Goal: Task Accomplishment & Management: Manage account settings

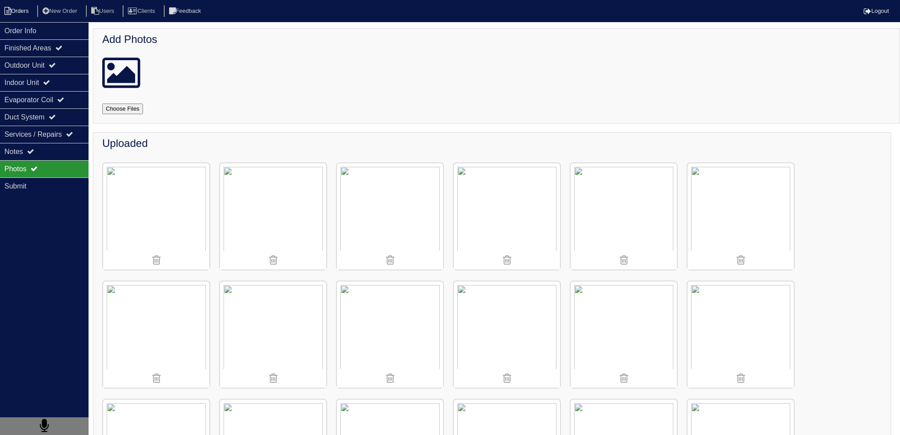
scroll to position [606, 0]
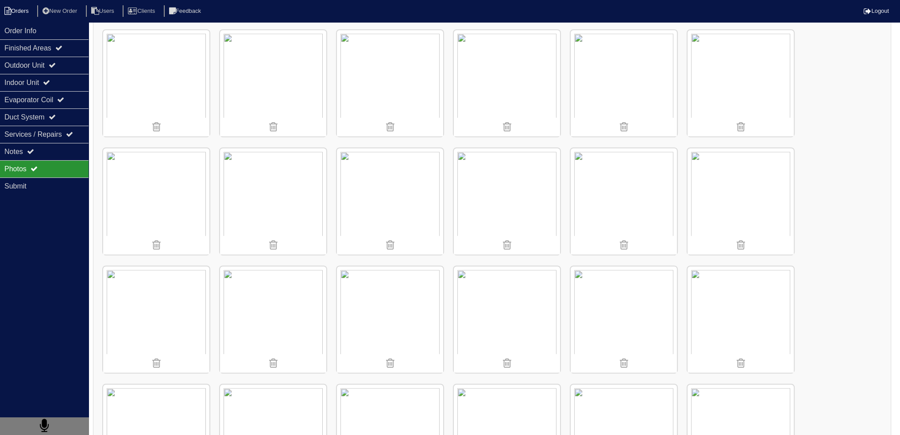
click at [30, 10] on li "Orders" at bounding box center [18, 11] width 36 height 12
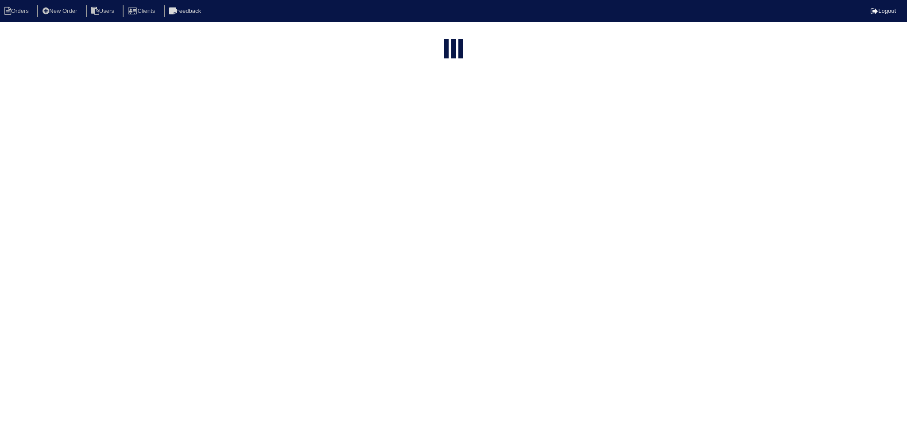
select select "15"
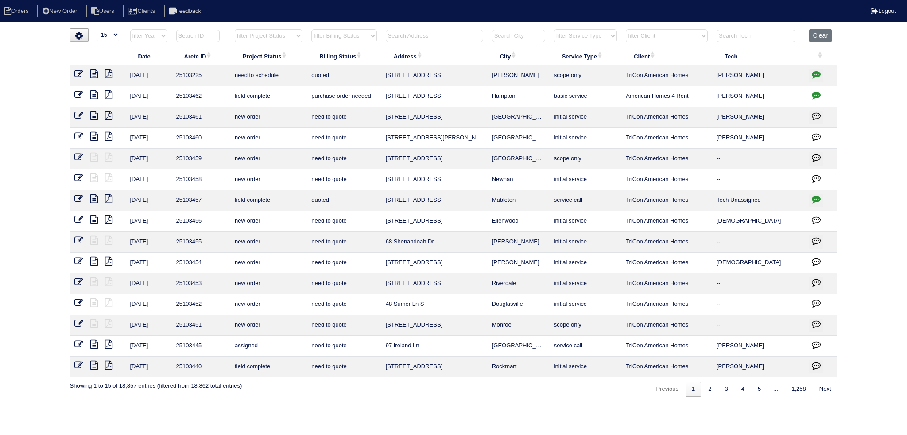
click at [446, 34] on input "text" at bounding box center [434, 36] width 97 height 12
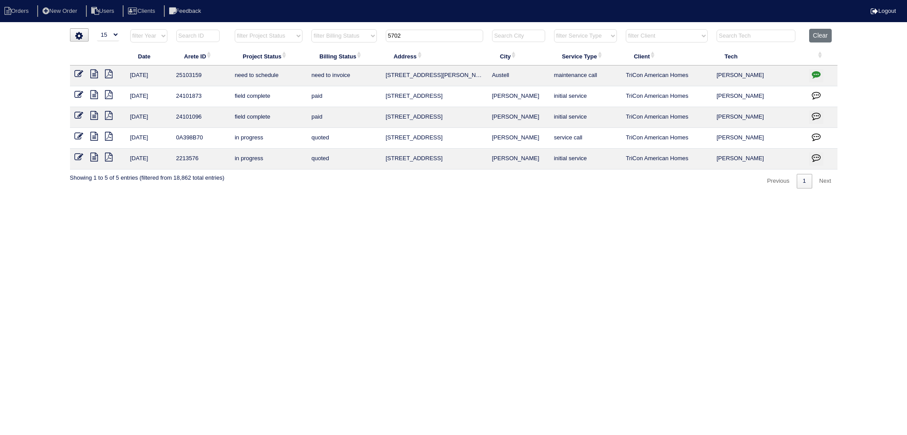
type input "5702"
click at [820, 76] on icon "button" at bounding box center [816, 74] width 9 height 9
type textarea "9/2/25 - texted Dan to review quote - rk 9/3/25 - Replace Main Furn/Replace ful…"
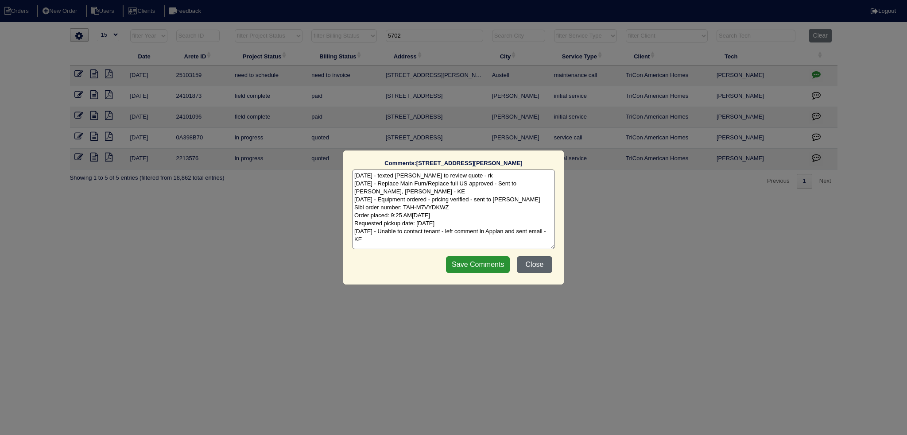
click at [540, 265] on button "Close" at bounding box center [534, 264] width 35 height 17
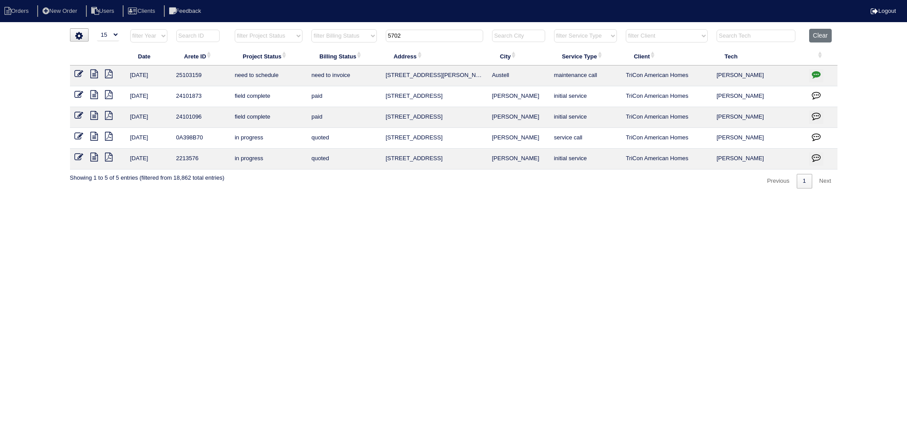
click at [97, 70] on icon at bounding box center [94, 74] width 8 height 9
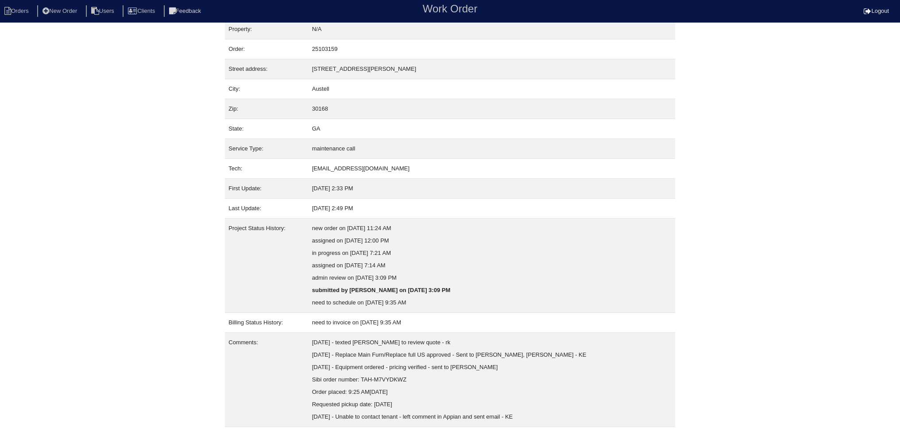
scroll to position [30, 0]
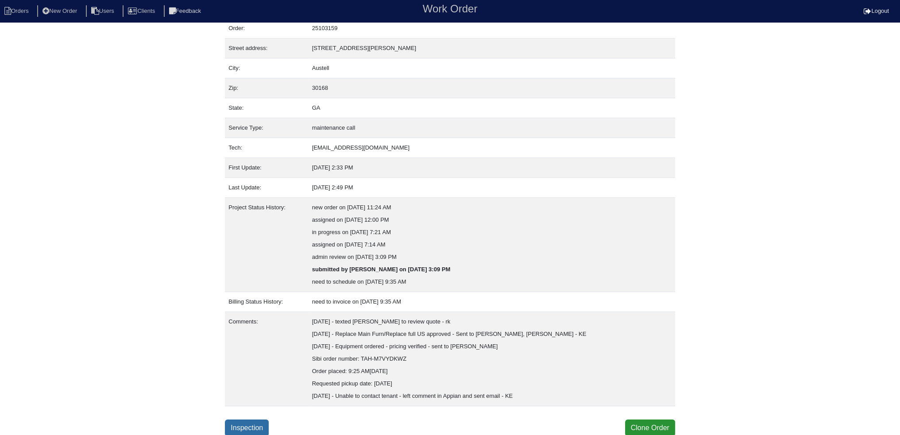
click at [257, 430] on link "Inspection" at bounding box center [247, 428] width 44 height 17
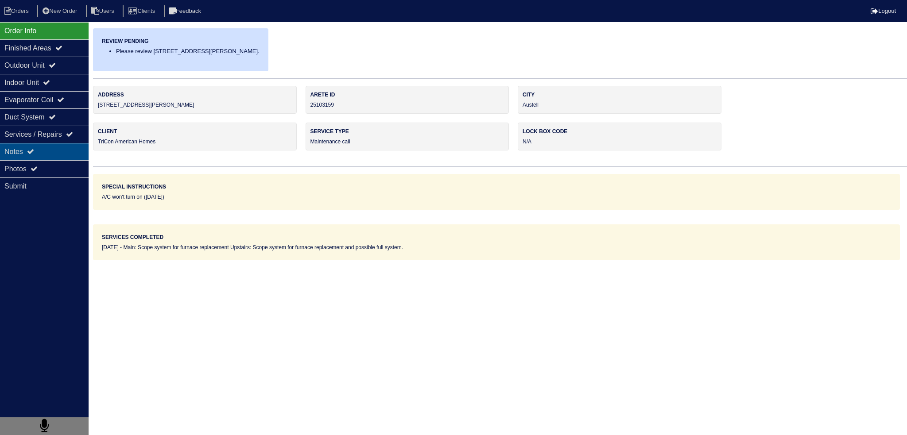
click at [50, 159] on div "Notes" at bounding box center [44, 151] width 89 height 17
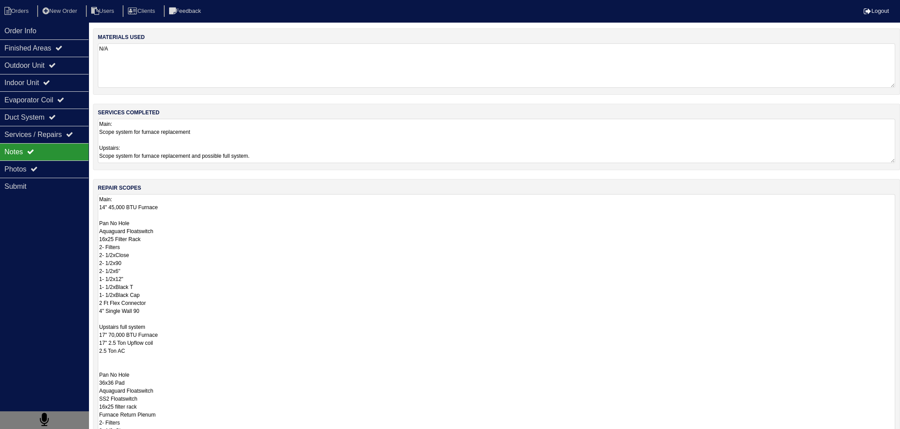
click at [162, 200] on textarea "Main: 14" 45,000 BTU Furnace Pan No Hole Aquaguard Floatswitch 16x25 Filter Rac…" at bounding box center [497, 382] width 798 height 376
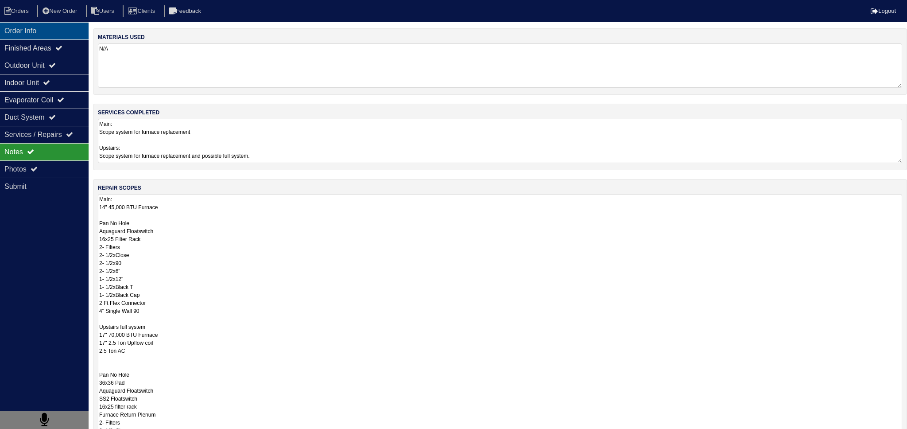
click at [53, 28] on div "Order Info" at bounding box center [44, 30] width 89 height 17
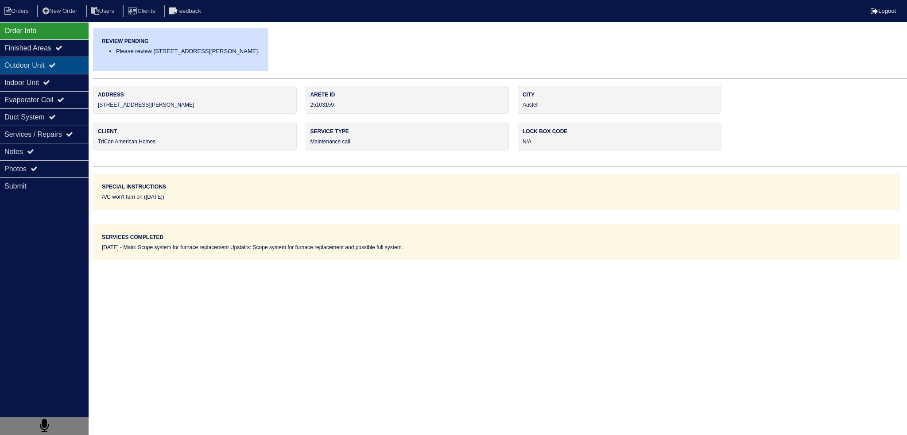
click at [59, 57] on div "Outdoor Unit" at bounding box center [44, 65] width 89 height 17
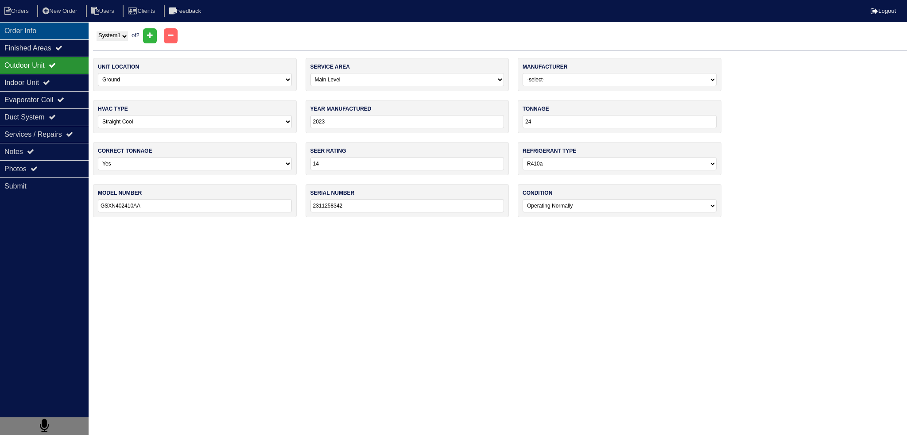
click at [60, 30] on div "Order Info" at bounding box center [44, 30] width 89 height 17
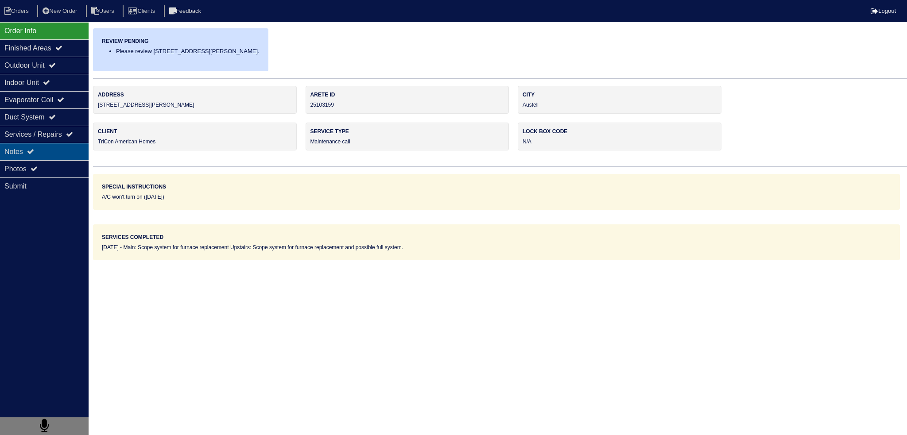
click at [69, 153] on div "Notes" at bounding box center [44, 151] width 89 height 17
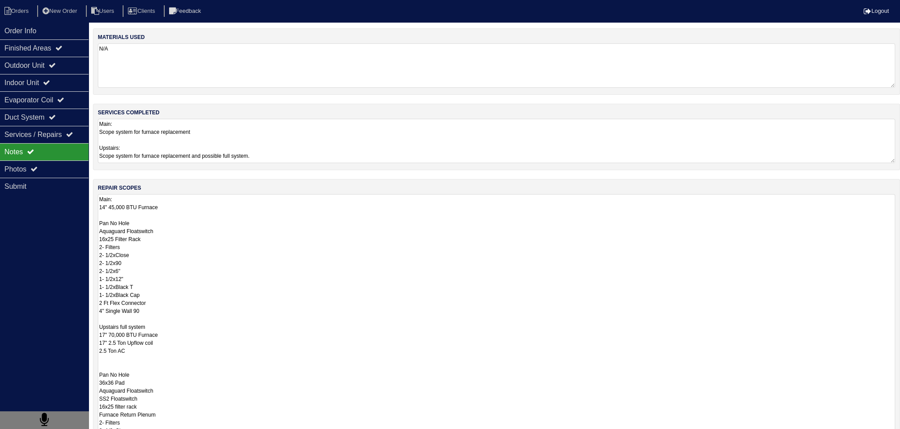
click at [151, 206] on textarea "Main: 14" 45,000 BTU Furnace Pan No Hole Aquaguard Floatswitch 16x25 Filter Rac…" at bounding box center [497, 382] width 798 height 376
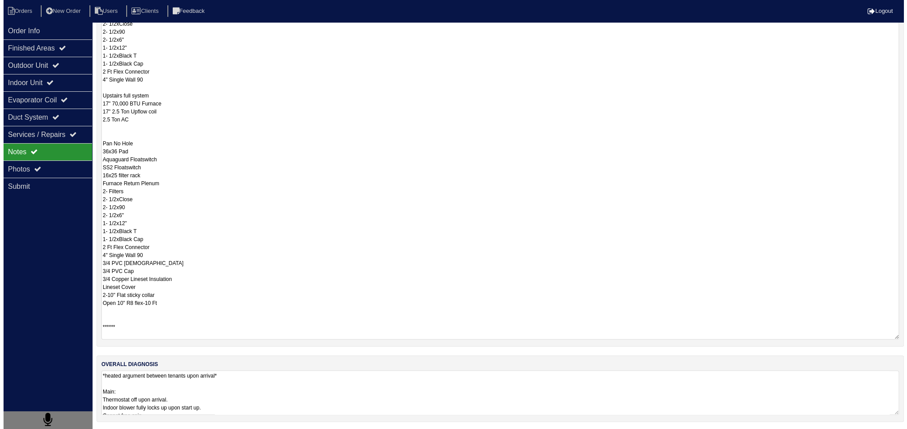
scroll to position [0, 0]
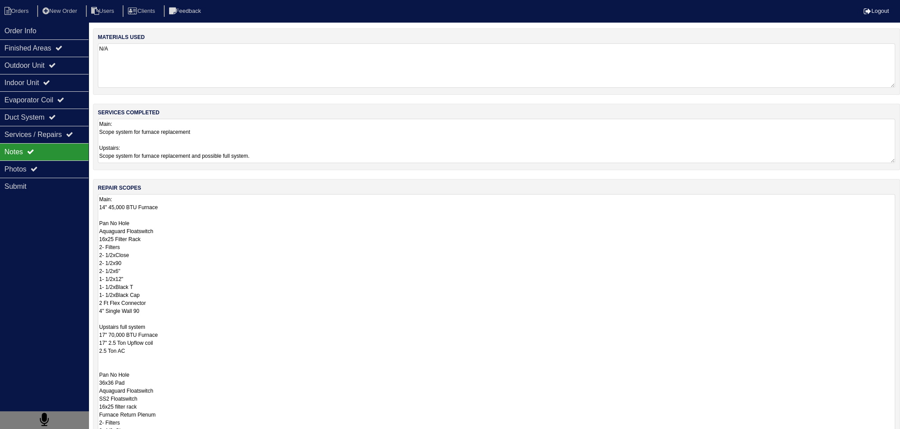
click at [183, 219] on textarea "Main: 14" 45,000 BTU Furnace Pan No Hole Aquaguard Floatswitch 16x25 Filter Rac…" at bounding box center [497, 382] width 798 height 376
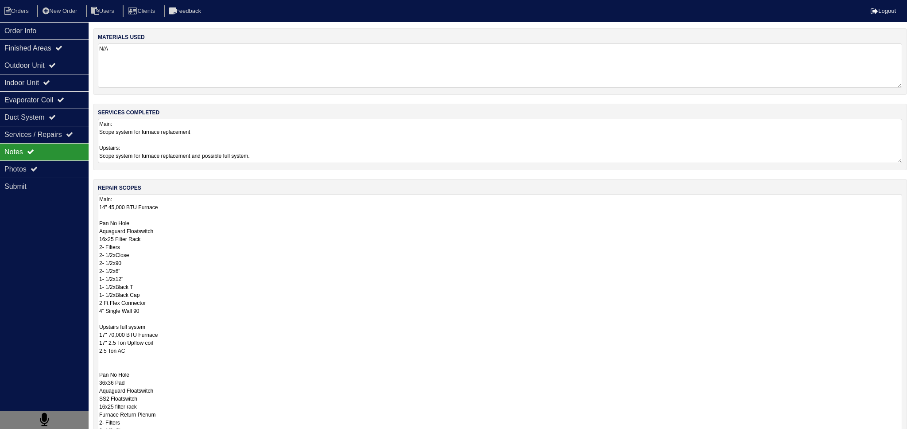
click at [186, 170] on div "materials used N/A services completed Main: Scope system for furnace replacemen…" at bounding box center [500, 344] width 814 height 633
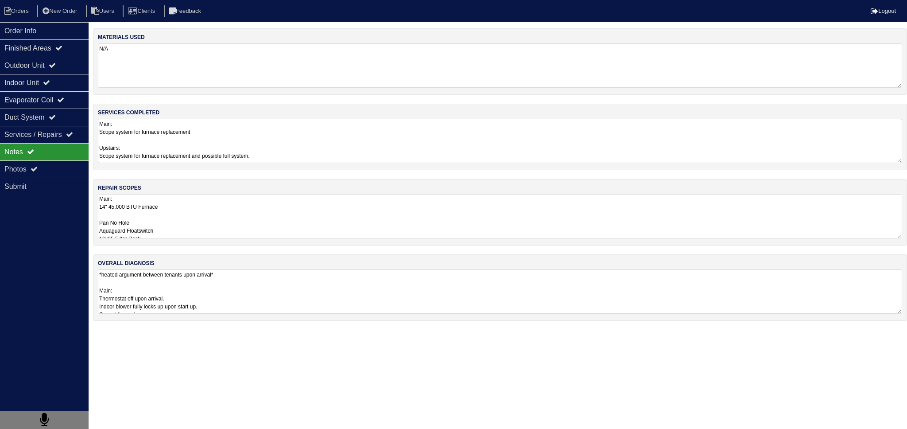
click at [184, 151] on textarea "Main: Scope system for furnace replacement Upstairs: Scope system for furnace r…" at bounding box center [500, 141] width 804 height 44
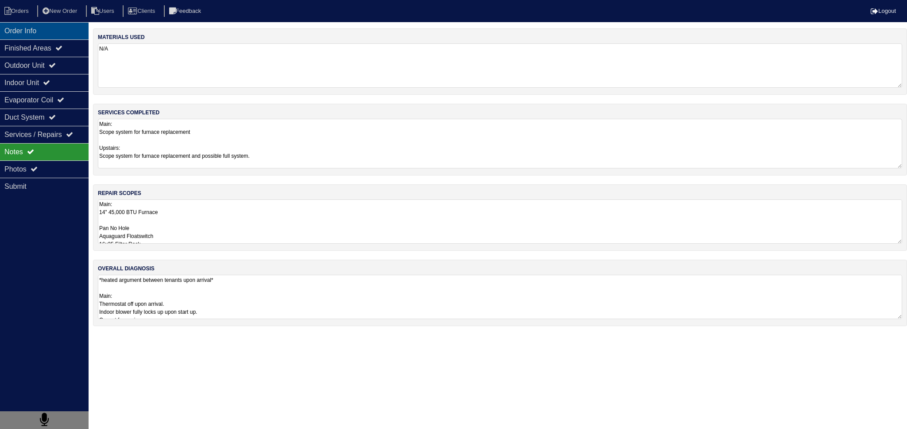
click at [44, 33] on div "Order Info" at bounding box center [44, 30] width 89 height 17
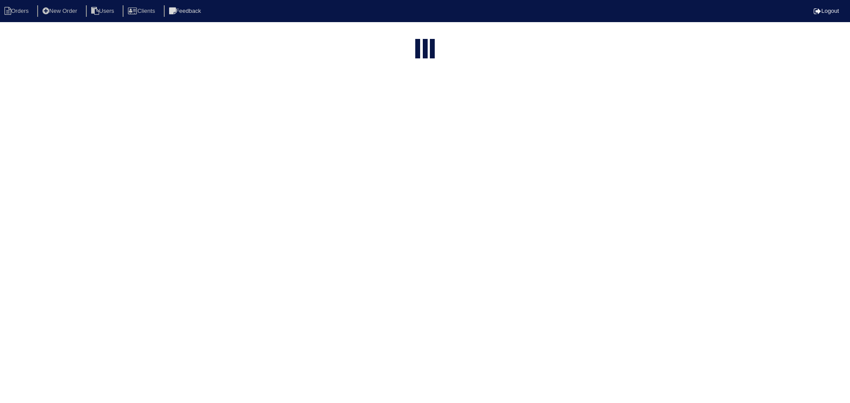
select select "15"
type input "5702"
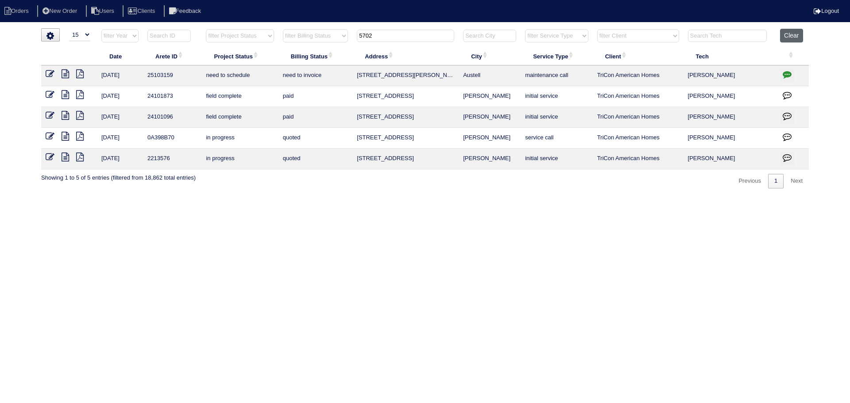
click at [787, 36] on button "Clear" at bounding box center [791, 36] width 23 height 14
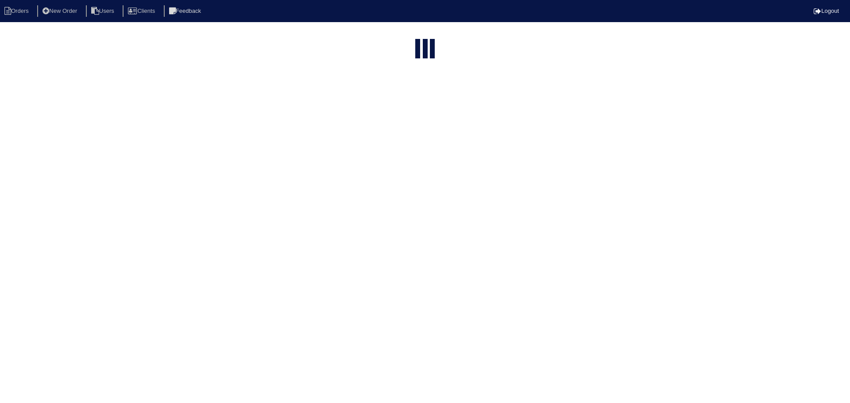
select select "15"
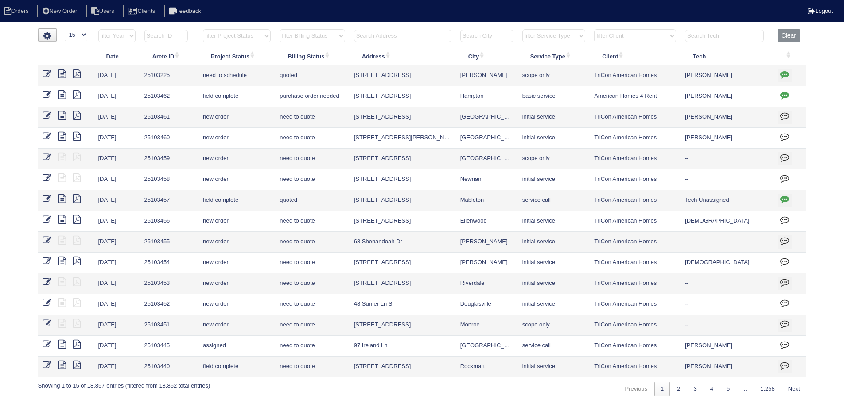
click at [307, 40] on select "filter Billing Status -- Any Billing Status -- need to quote quoted need to inv…" at bounding box center [311, 35] width 65 height 13
click at [233, 38] on select "filter Project Status -- Any Project Status -- new order assigned in progress f…" at bounding box center [237, 35] width 68 height 13
click at [203, 29] on select "filter Project Status -- Any Project Status -- new order assigned in progress f…" at bounding box center [237, 35] width 68 height 13
select select "assigned"
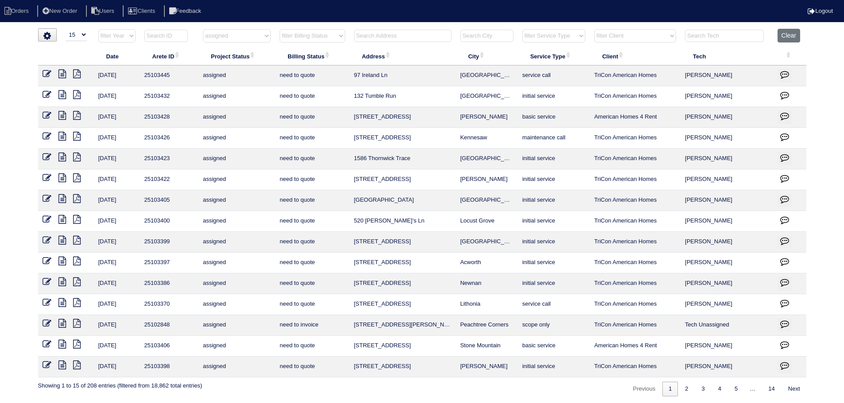
click at [49, 346] on icon at bounding box center [47, 344] width 9 height 9
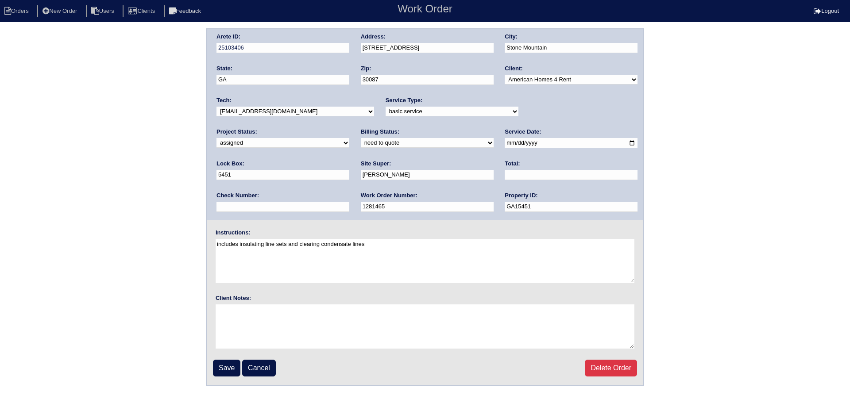
click at [349, 138] on select "new order assigned in progress field complete need to schedule admin review arc…" at bounding box center [283, 143] width 133 height 10
click at [349, 128] on div "Project Status: new order assigned in progress field complete need to schedule …" at bounding box center [283, 140] width 133 height 24
click at [349, 138] on select "new order assigned in progress field complete need to schedule admin review arc…" at bounding box center [283, 143] width 133 height 10
select select "field complete"
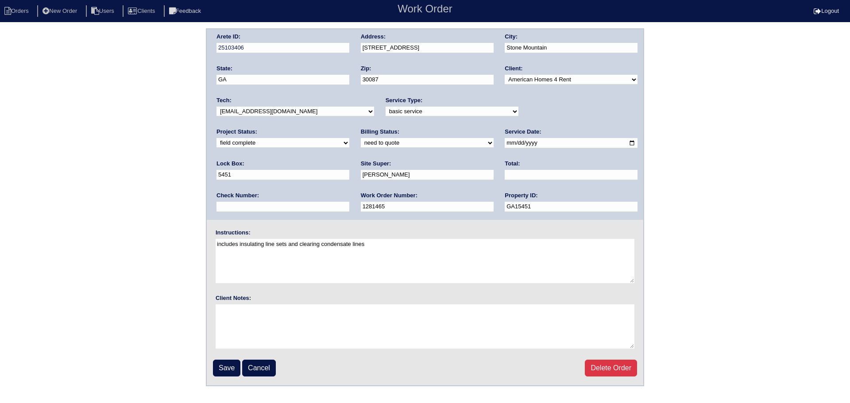
click at [349, 138] on select "new order assigned in progress field complete need to schedule admin review arc…" at bounding box center [283, 143] width 133 height 10
click at [222, 369] on input "Save" at bounding box center [226, 368] width 27 height 17
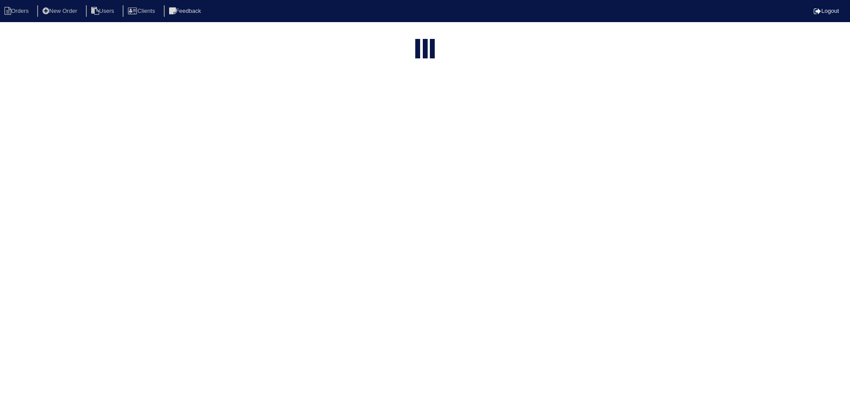
select select "15"
select select "assigned"
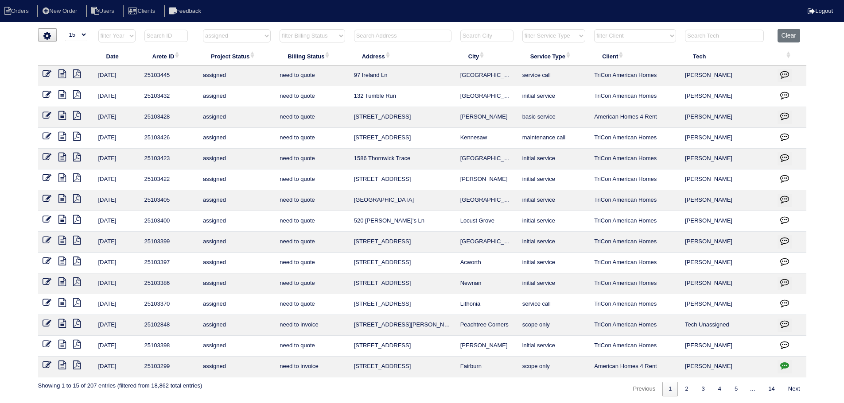
click at [50, 368] on icon at bounding box center [47, 365] width 9 height 9
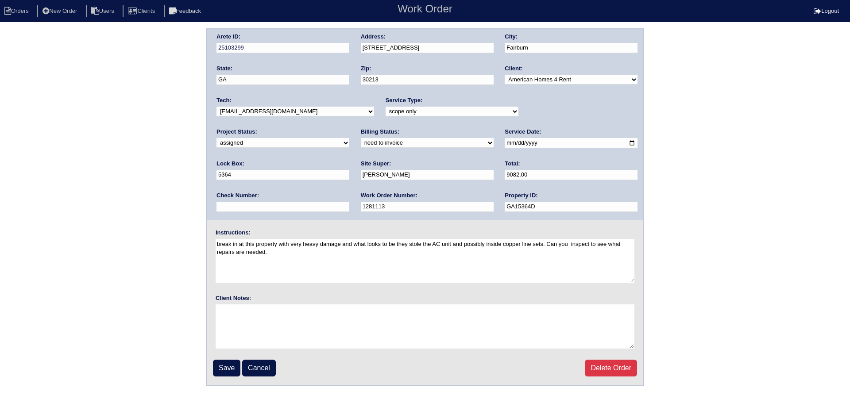
click at [349, 128] on div "Project Status: new order assigned in progress field complete need to schedule …" at bounding box center [283, 140] width 133 height 24
click at [349, 138] on select "new order assigned in progress field complete need to schedule admin review arc…" at bounding box center [283, 143] width 133 height 10
select select "completed"
click at [349, 138] on select "new order assigned in progress field complete need to schedule admin review arc…" at bounding box center [283, 143] width 133 height 10
click at [223, 368] on input "Save" at bounding box center [226, 368] width 27 height 17
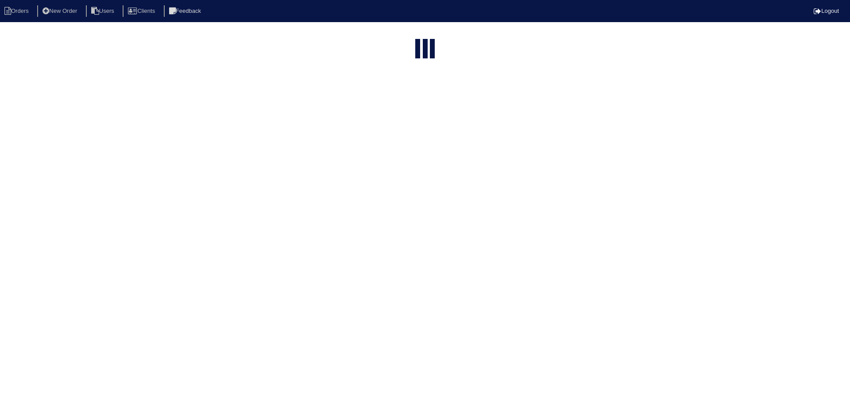
select select "15"
select select "assigned"
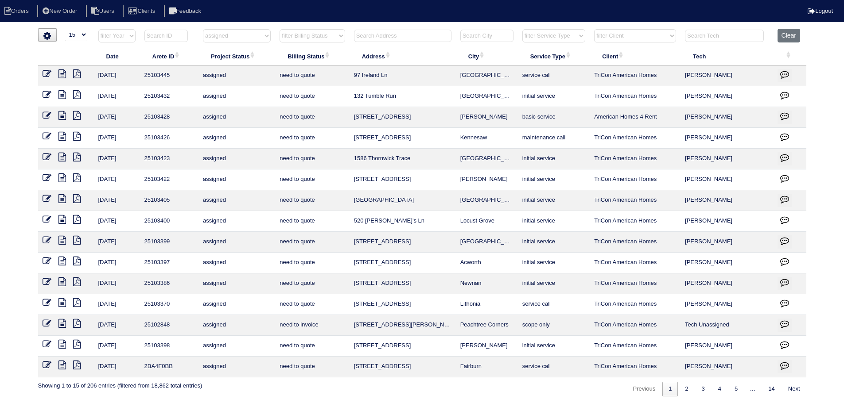
drag, startPoint x: 485, startPoint y: 350, endPoint x: 349, endPoint y: 356, distance: 136.1
click at [349, 356] on tr "[DATE] 25103398 assigned need to quote [STREET_ADDRESS] [PERSON_NAME] initial s…" at bounding box center [422, 346] width 768 height 21
copy tr "[STREET_ADDRESS][PERSON_NAME]"
